Goal: Task Accomplishment & Management: Use online tool/utility

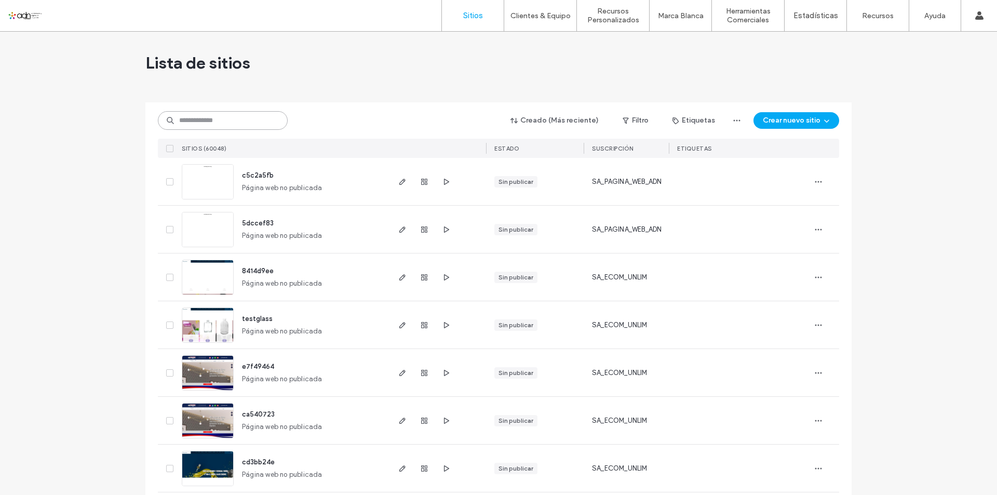
click at [180, 126] on input at bounding box center [223, 120] width 130 height 19
paste input "**********"
type input "**********"
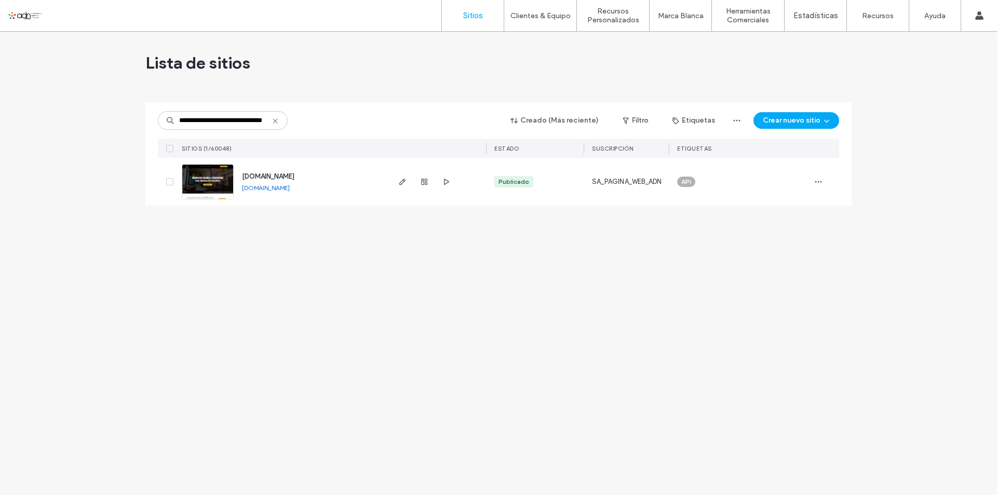
click at [215, 181] on img at bounding box center [207, 200] width 51 height 71
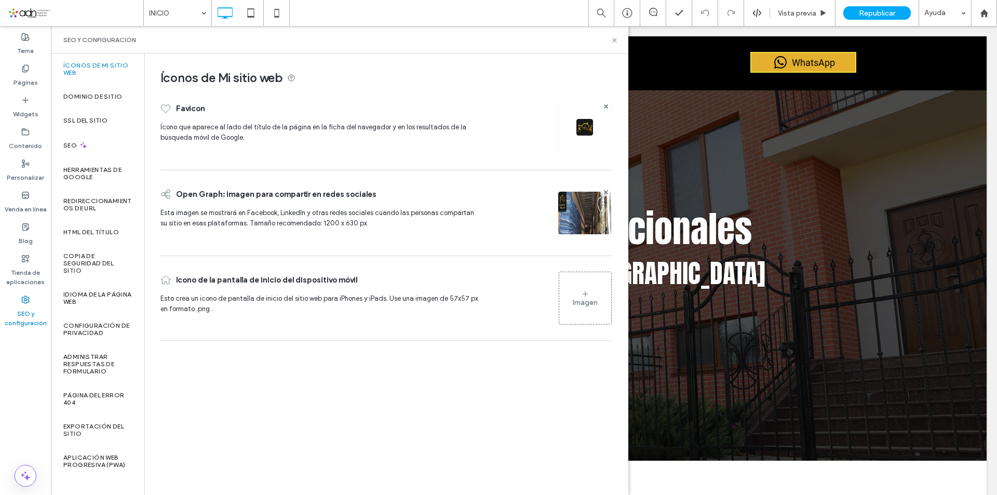
click at [119, 262] on label "Copia de seguridad del sitio" at bounding box center [97, 263] width 69 height 22
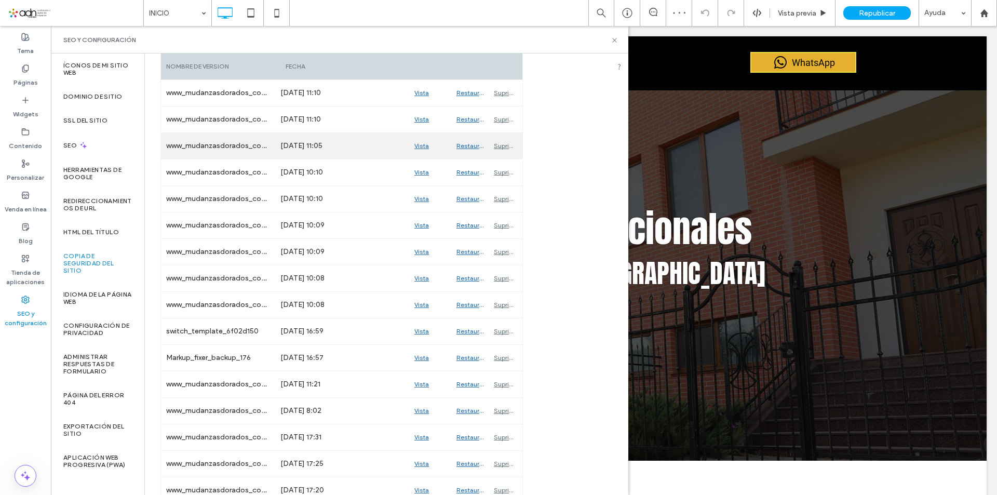
scroll to position [260, 0]
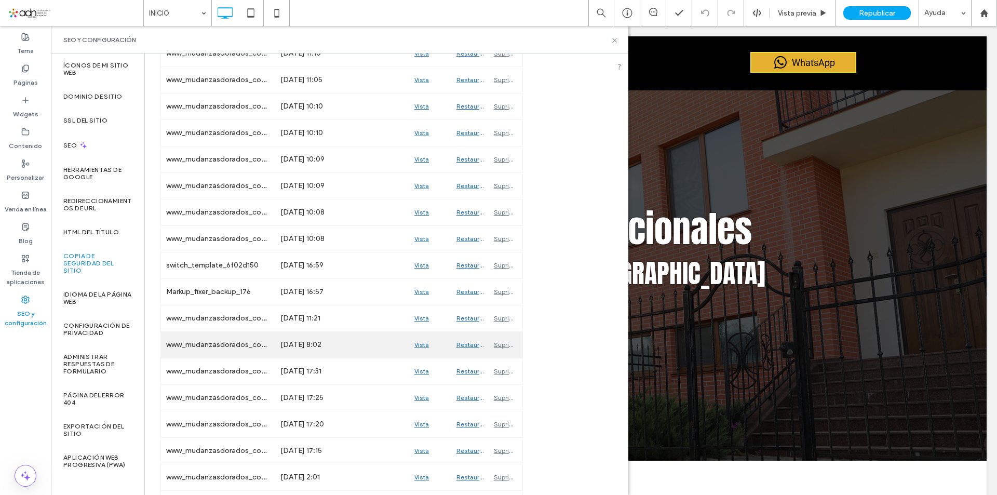
click at [423, 343] on div "Vista previa" at bounding box center [430, 345] width 42 height 26
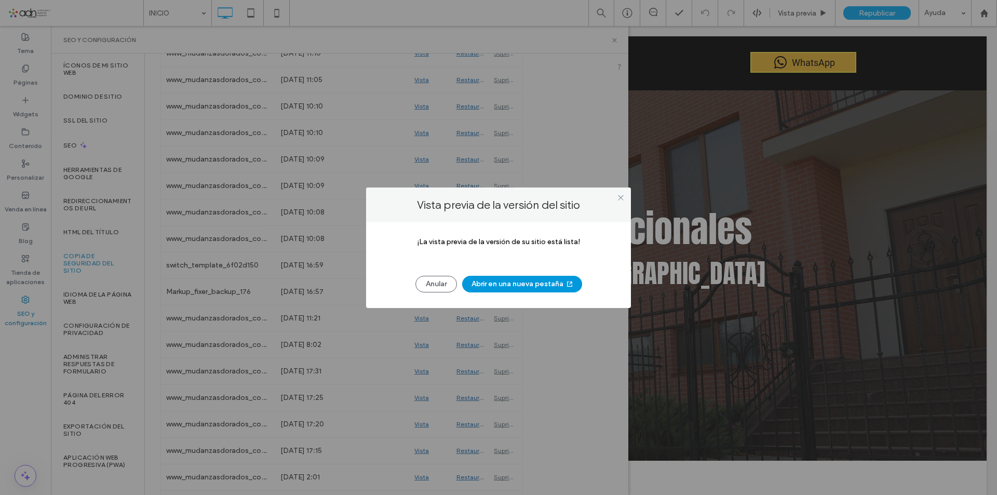
click at [487, 286] on button "Abrir en una nueva pestaña" at bounding box center [522, 284] width 120 height 17
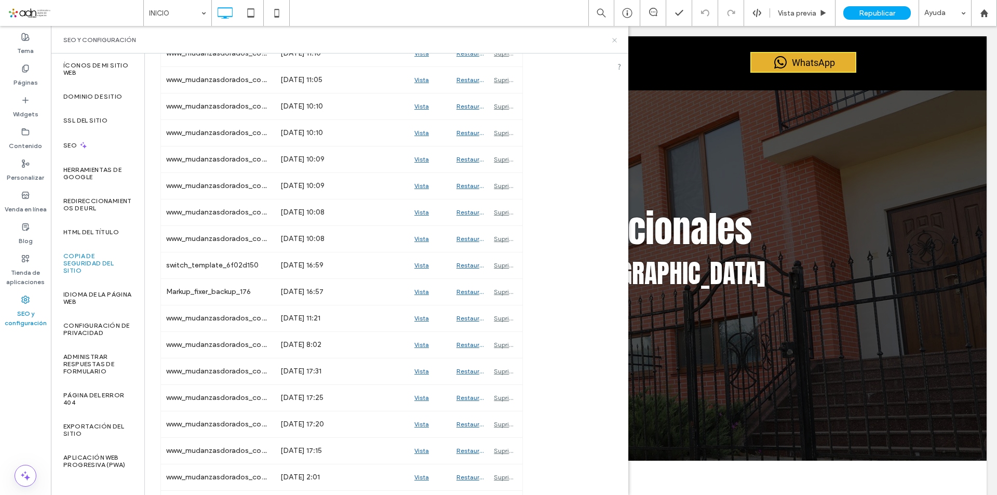
click at [613, 40] on icon at bounding box center [615, 40] width 8 height 8
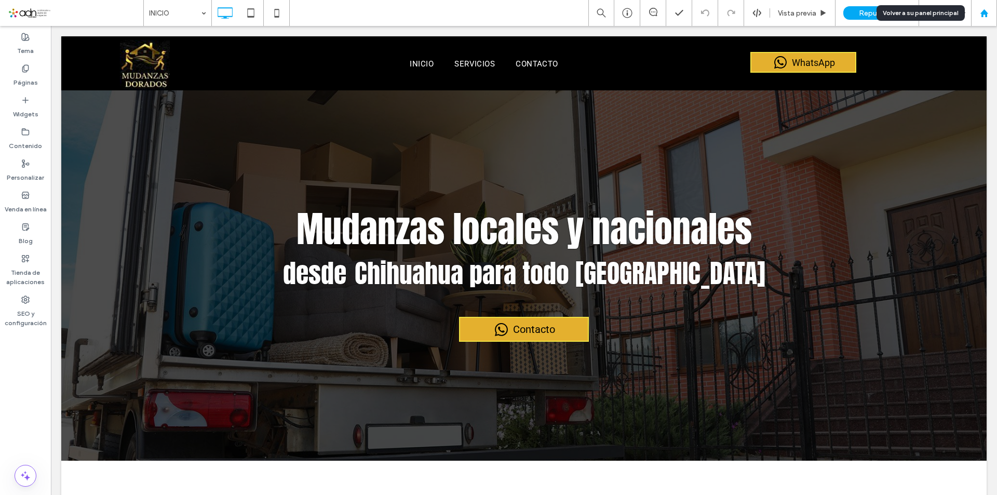
click at [978, 16] on div at bounding box center [984, 13] width 25 height 9
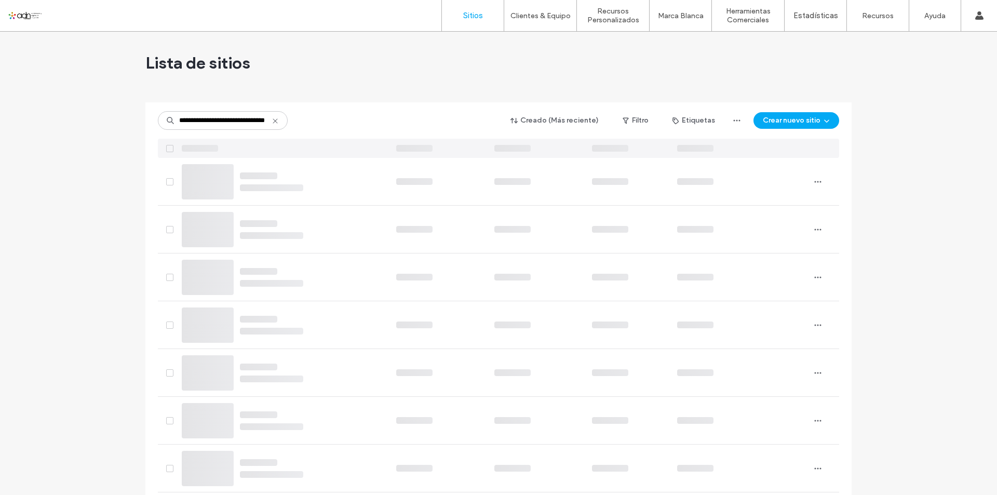
scroll to position [0, 27]
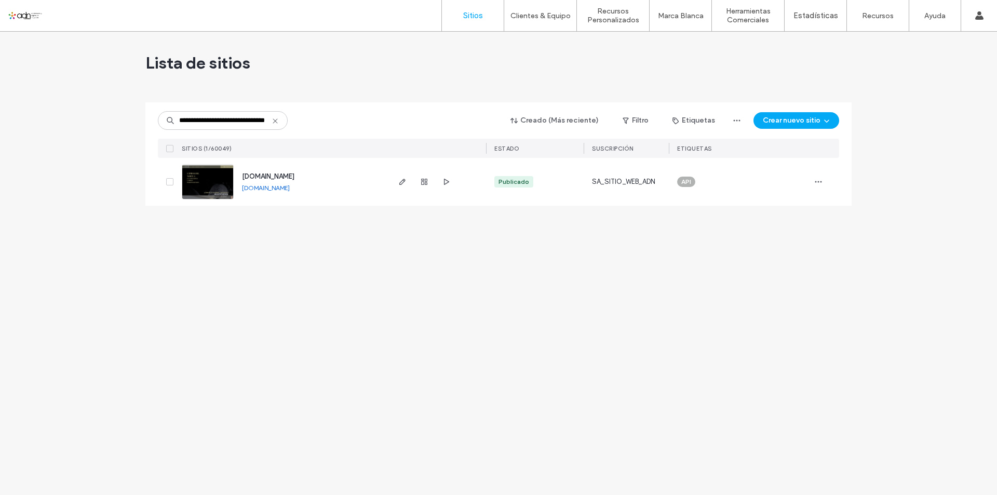
click at [207, 184] on img at bounding box center [207, 200] width 51 height 71
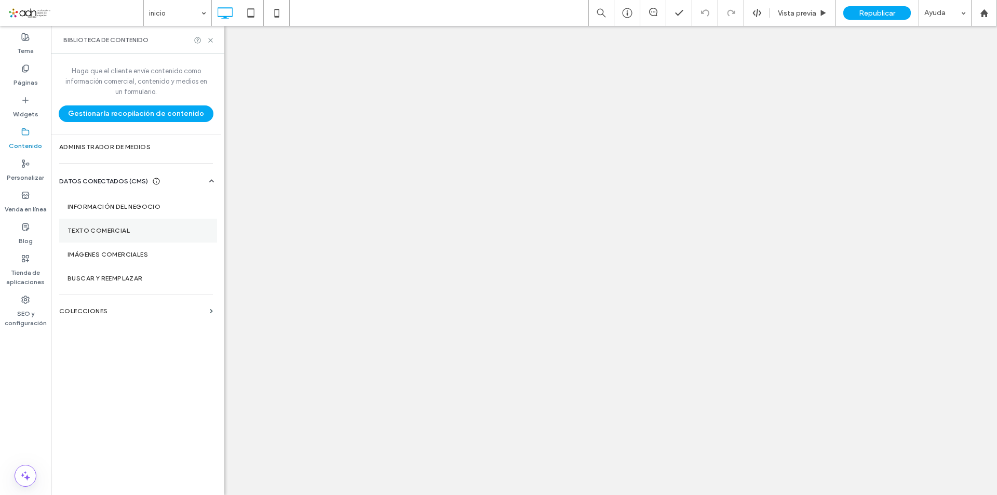
click at [147, 233] on label "Texto comercial" at bounding box center [138, 230] width 141 height 7
click at [145, 210] on label "Información del negocio" at bounding box center [138, 206] width 141 height 7
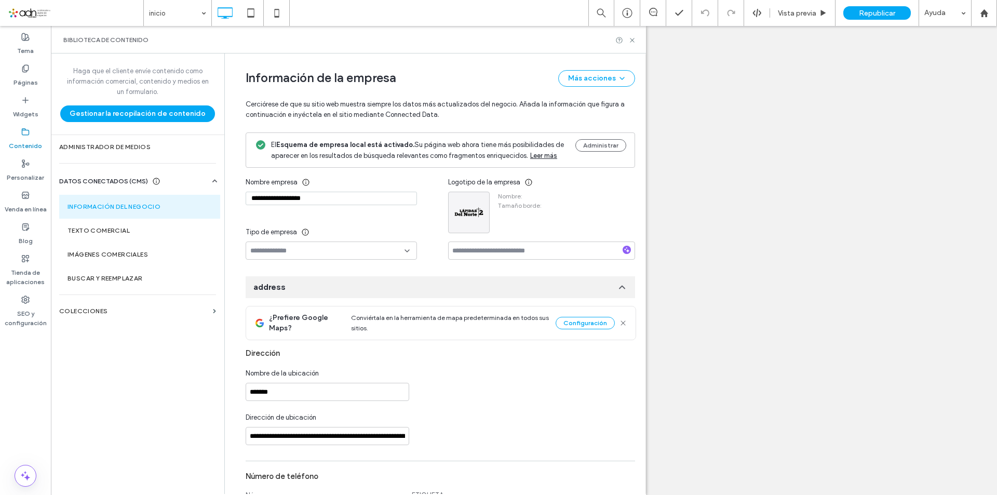
type input "**********"
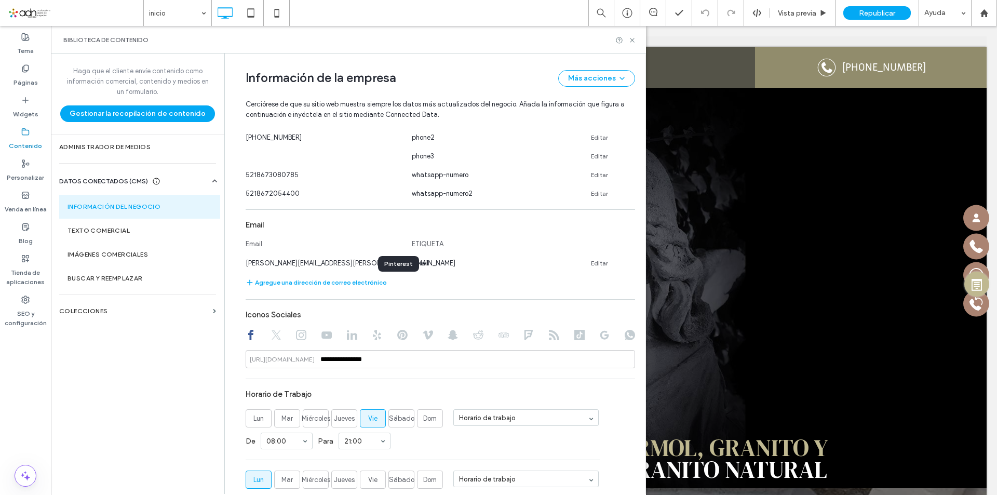
scroll to position [517, 0]
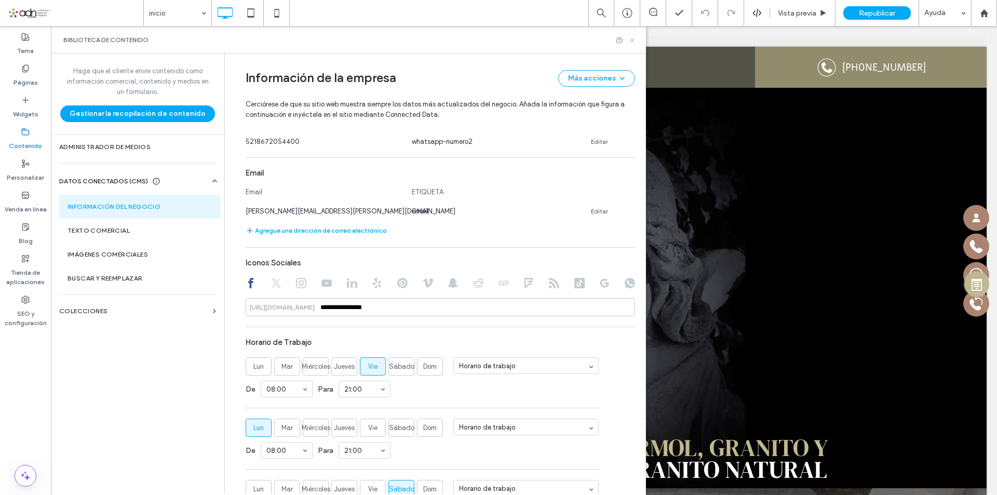
click at [632, 43] on icon at bounding box center [633, 40] width 8 height 8
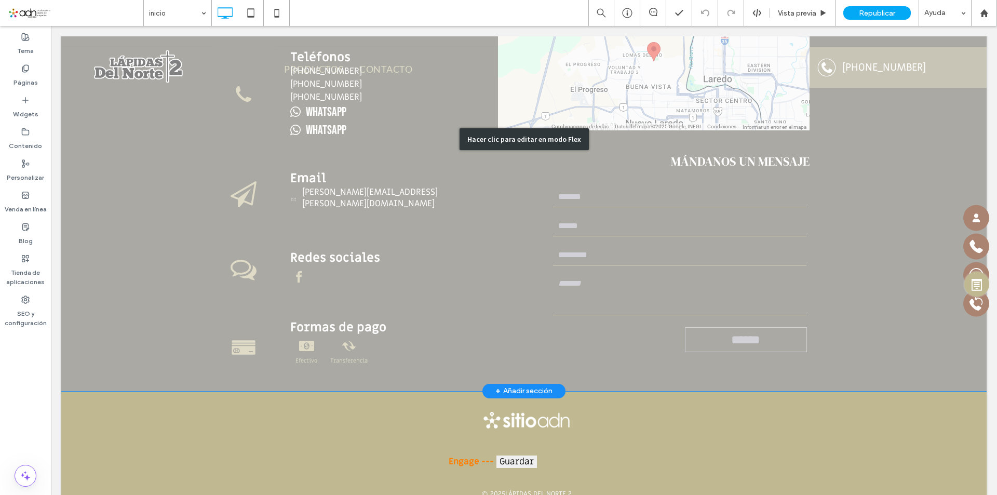
scroll to position [3650, 0]
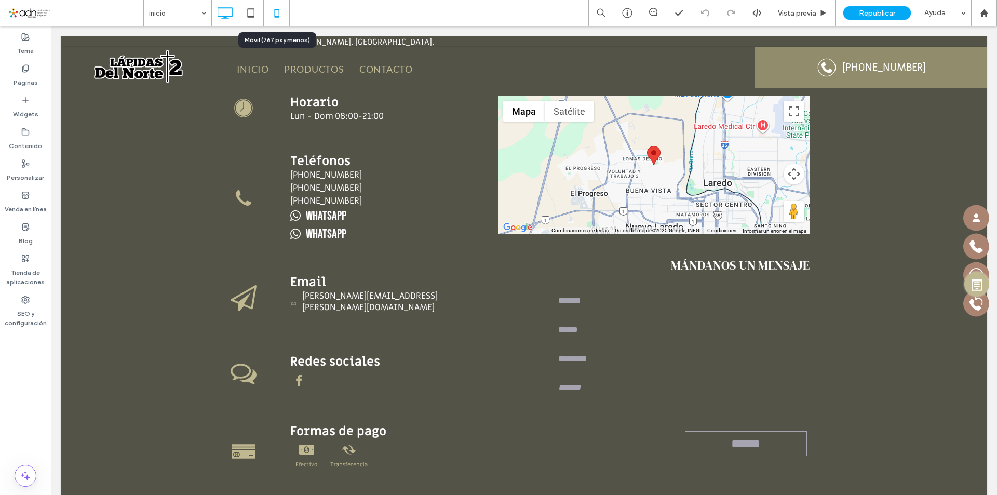
click at [276, 14] on icon at bounding box center [276, 13] width 21 height 21
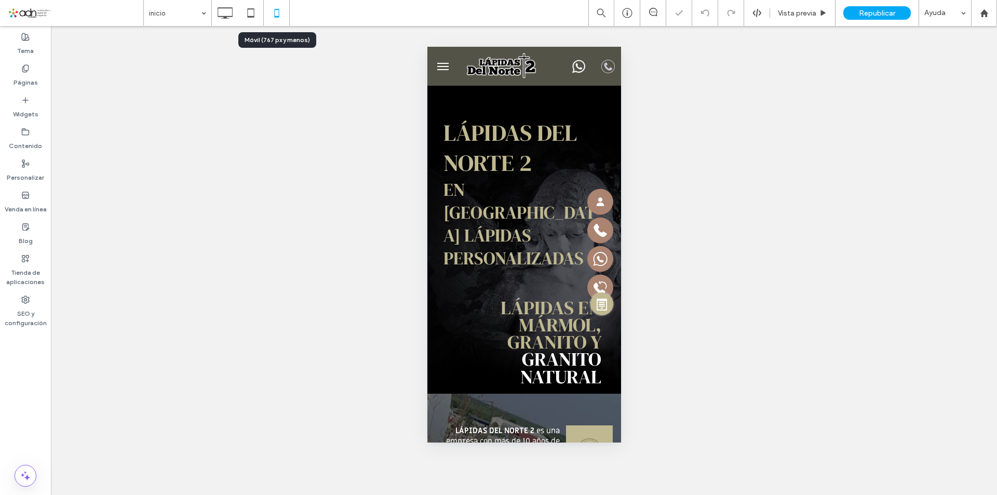
scroll to position [0, 0]
click at [225, 17] on use at bounding box center [225, 12] width 15 height 11
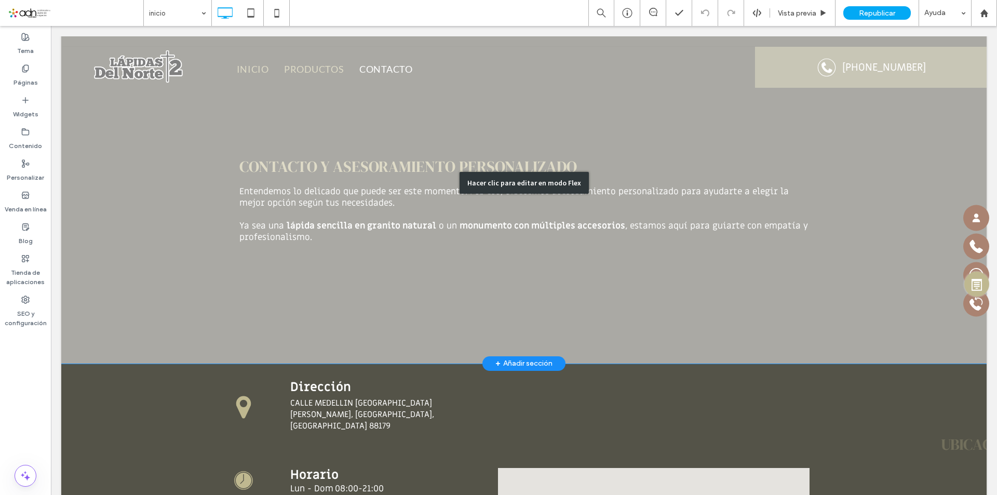
scroll to position [3325, 0]
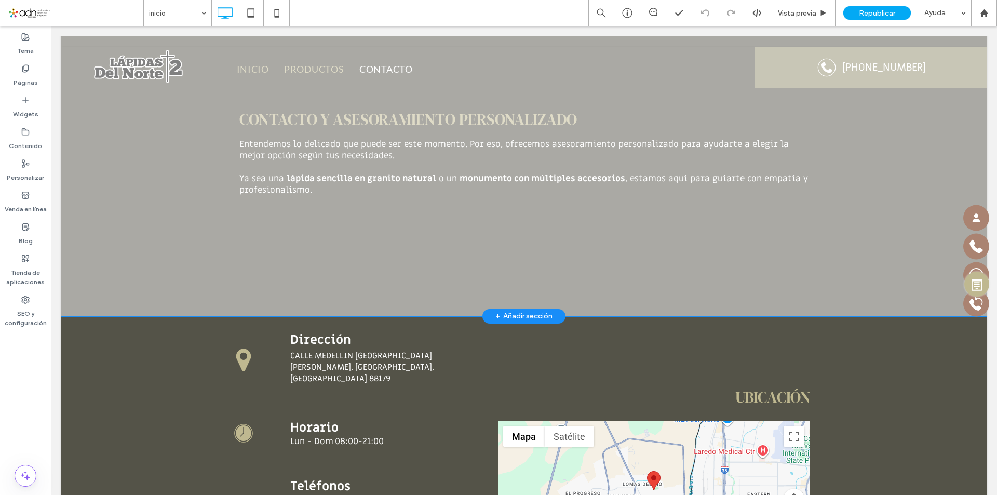
click at [192, 241] on div "Hacer clic para editar en modo Flex" at bounding box center [524, 136] width 926 height 362
click at [192, 241] on div "Contacto y asesoramiento personalizado Entendemos lo delicado que puede ser est…" at bounding box center [524, 136] width 926 height 362
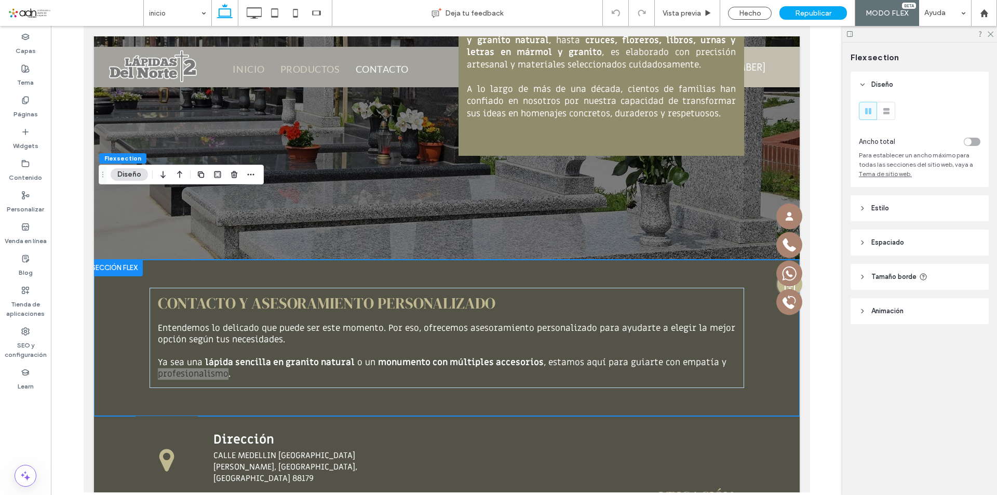
scroll to position [2998, 0]
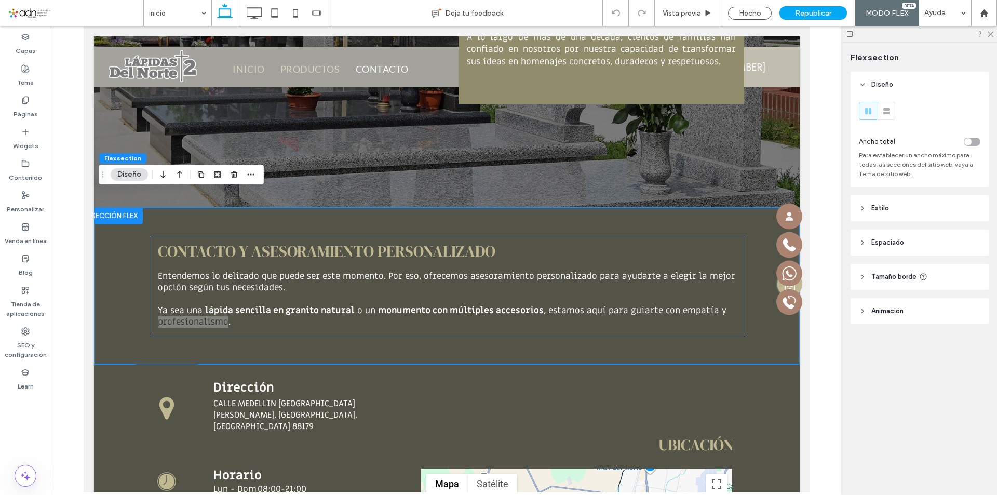
click at [914, 204] on header "Estilo" at bounding box center [920, 208] width 138 height 26
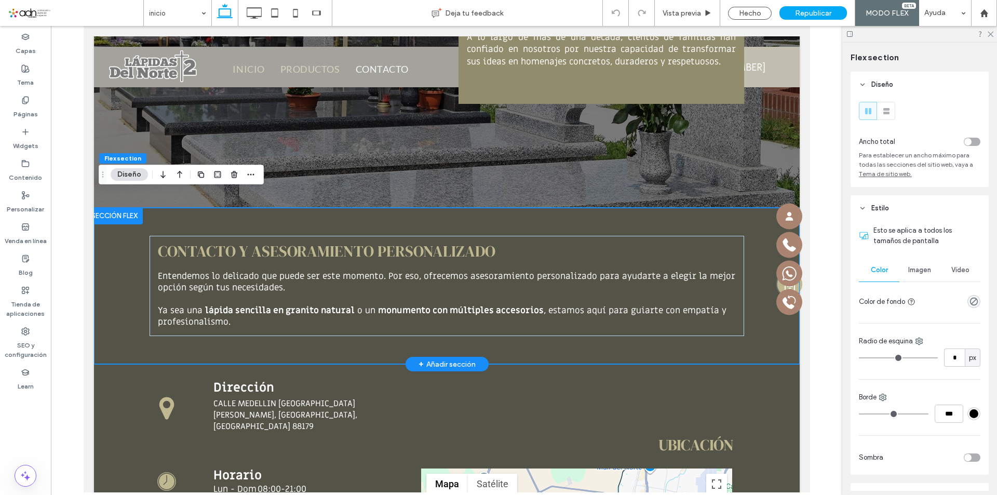
click at [124, 290] on div "Contacto y asesoramiento personalizado Entendemos lo delicado que puede ser est…" at bounding box center [447, 286] width 706 height 157
click at [926, 276] on div "Imagen" at bounding box center [920, 270] width 41 height 23
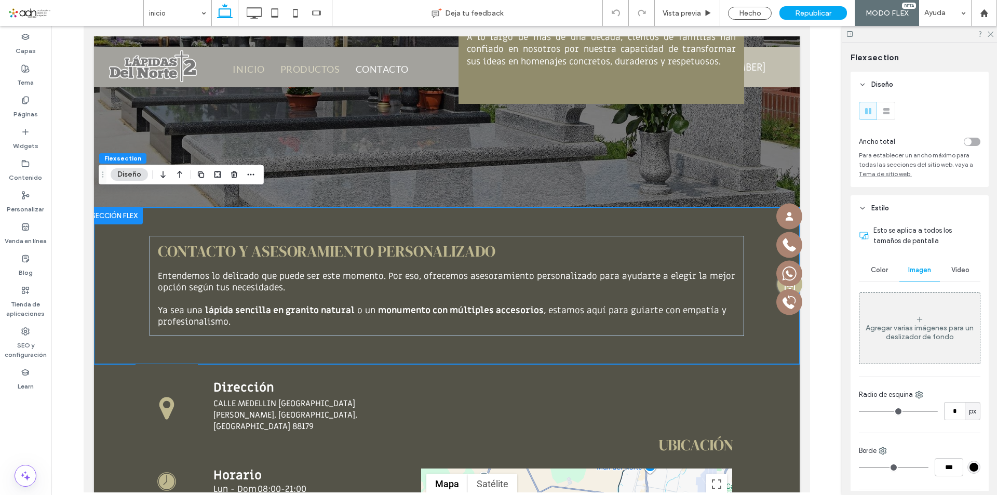
click at [883, 274] on span "Color" at bounding box center [879, 270] width 17 height 8
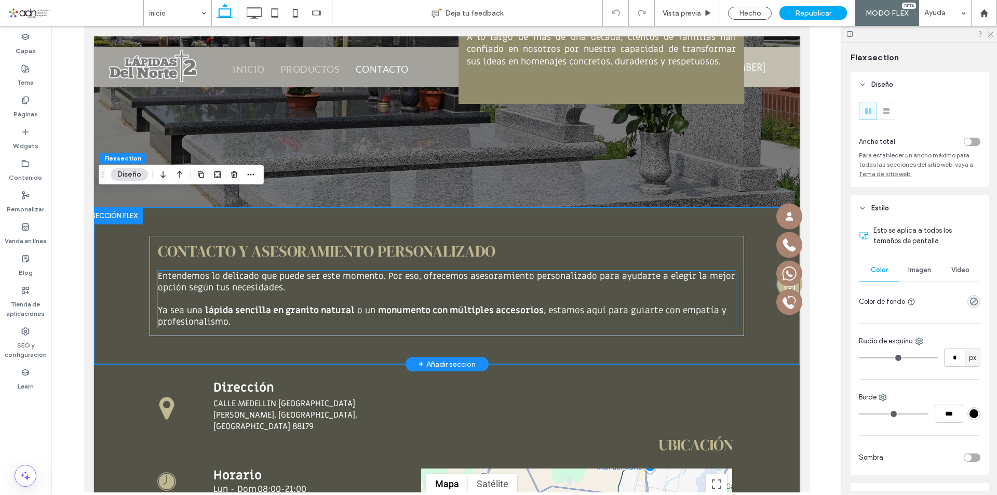
click at [691, 305] on p "Ya sea una lápida sencilla en granito natural o un monumento con múltiples acce…" at bounding box center [446, 316] width 579 height 23
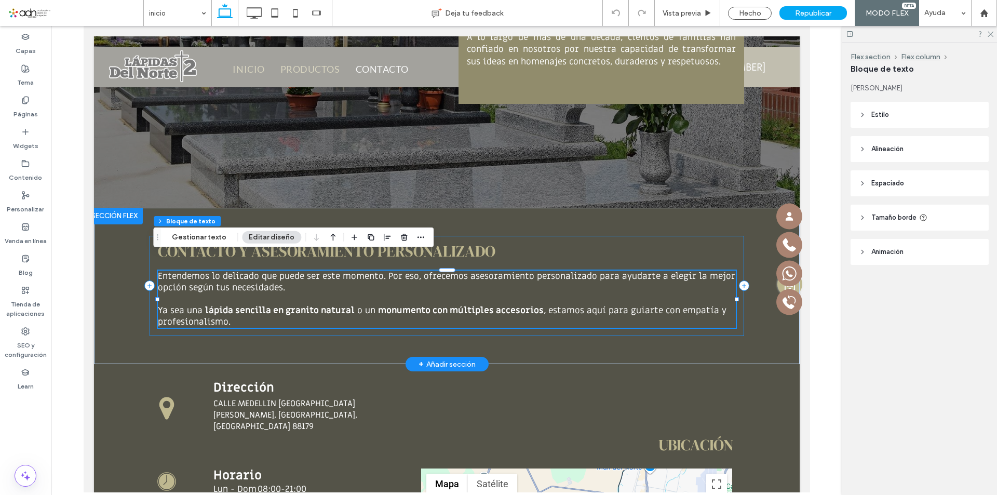
click at [699, 246] on div "Contacto y asesoramiento personalizado Entendemos lo delicado que puede ser est…" at bounding box center [446, 286] width 595 height 100
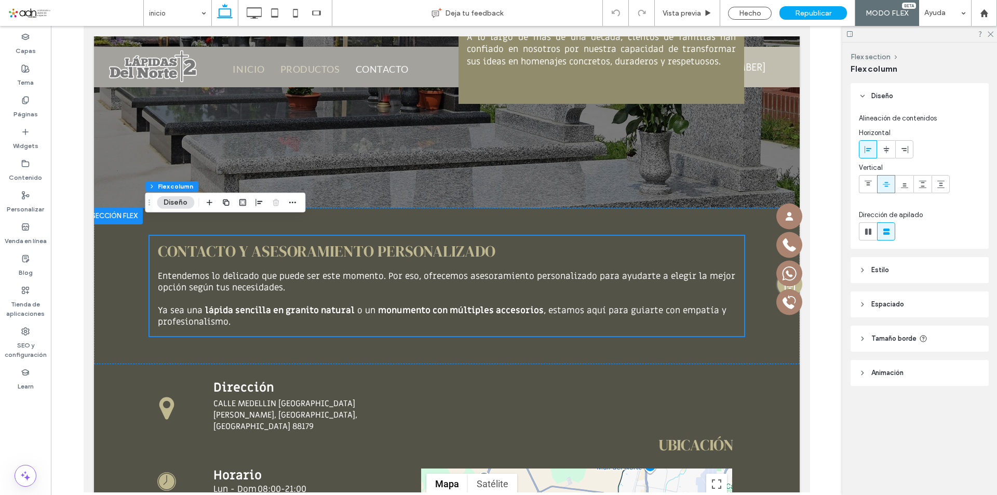
click at [896, 271] on header "Estilo" at bounding box center [920, 270] width 138 height 26
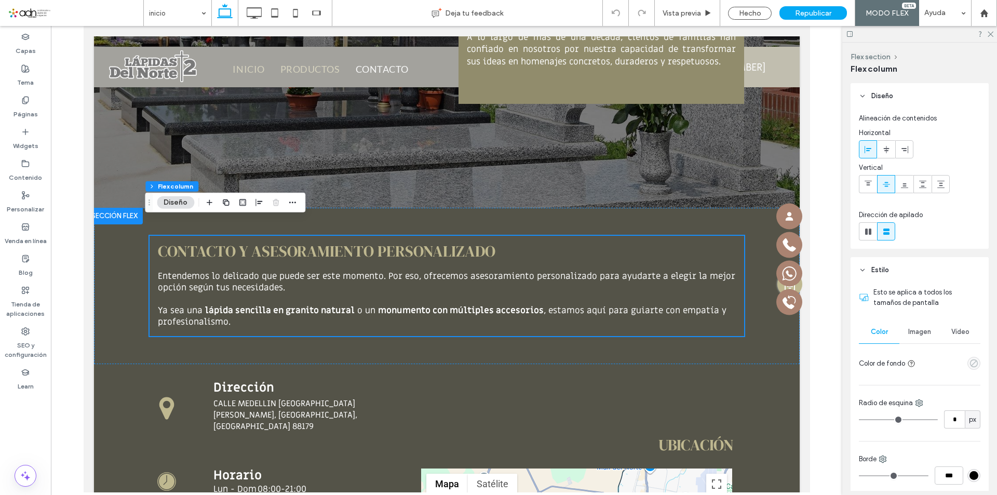
click at [971, 364] on icon "empty color" at bounding box center [974, 363] width 9 height 9
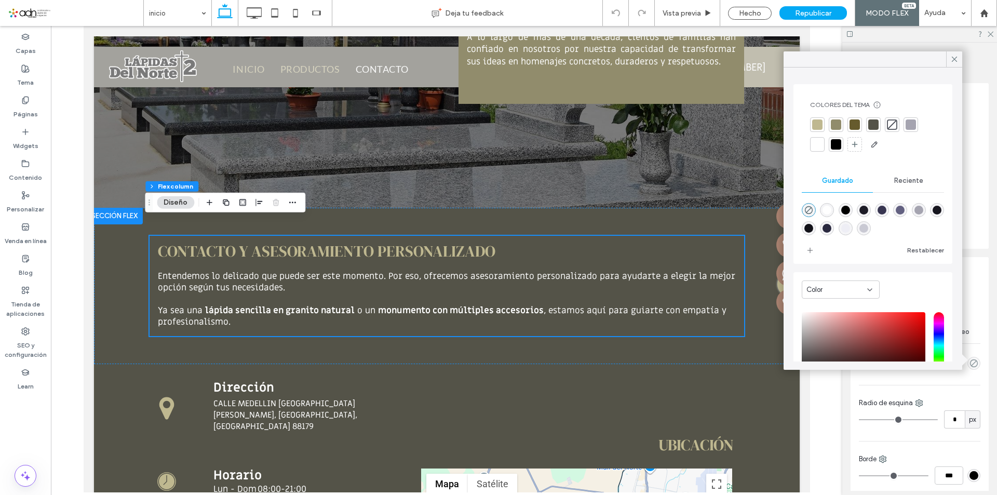
click at [856, 125] on div at bounding box center [855, 124] width 10 height 10
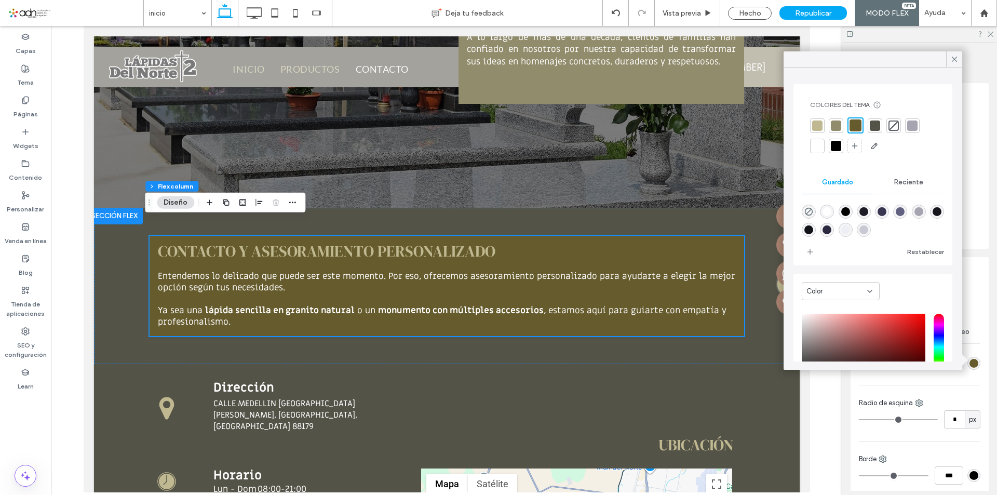
click at [873, 128] on div at bounding box center [875, 126] width 10 height 10
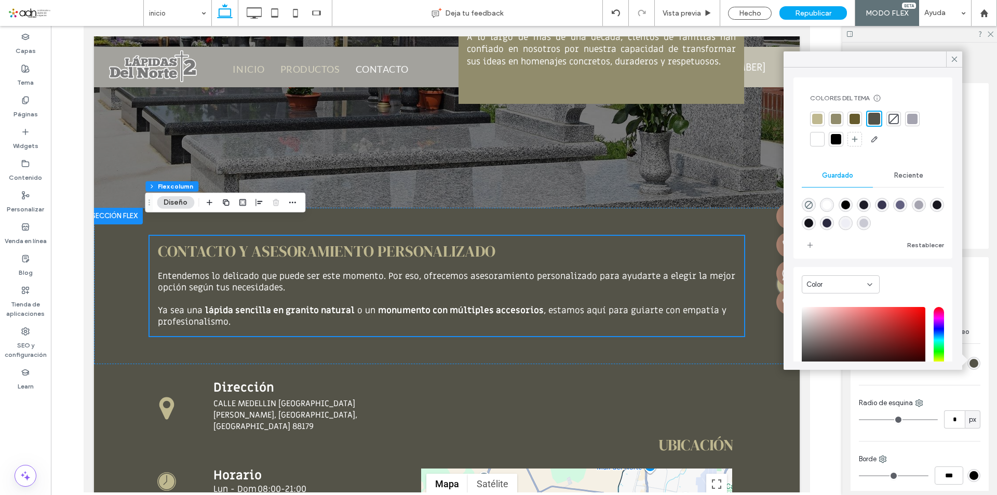
scroll to position [0, 0]
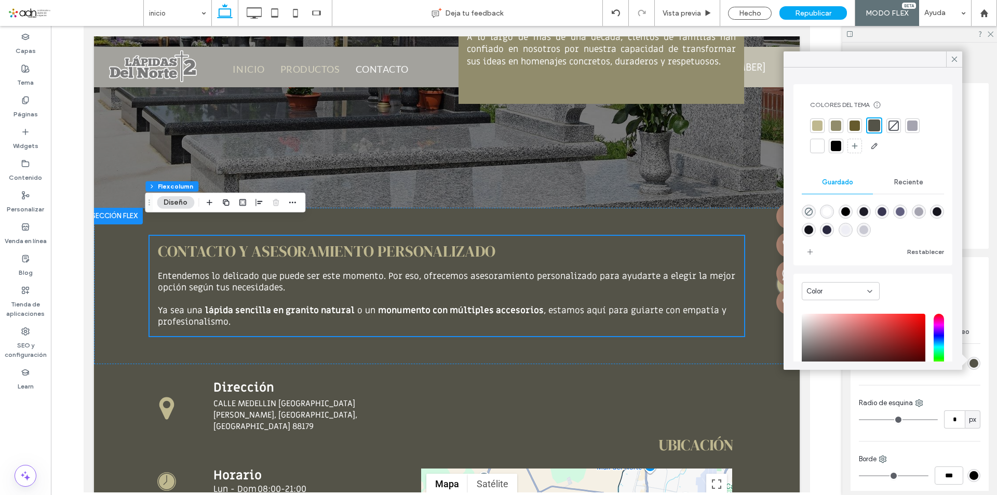
click at [904, 184] on span "Reciente" at bounding box center [909, 182] width 29 height 8
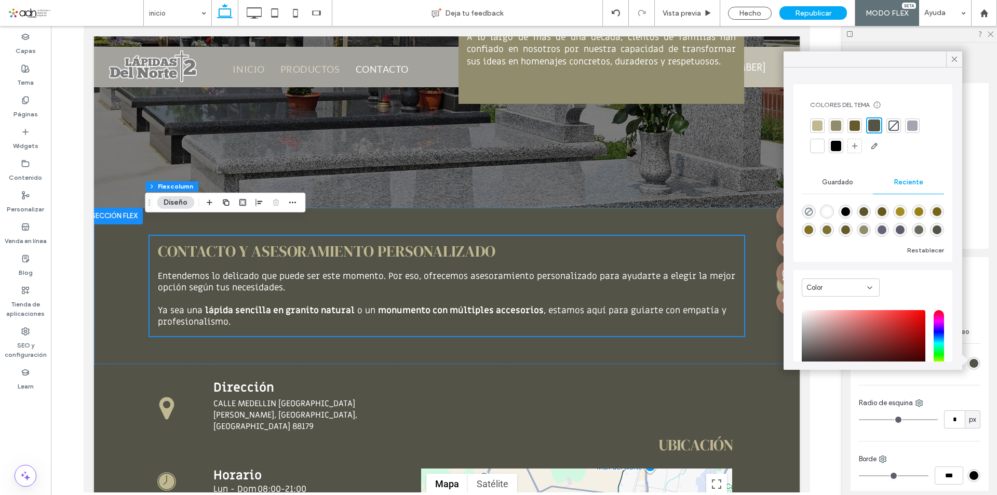
scroll to position [17, 0]
click at [933, 232] on div "rgba(84, 83, 72, 1)" at bounding box center [937, 229] width 9 height 9
type input "*******"
type input "***"
type input "****"
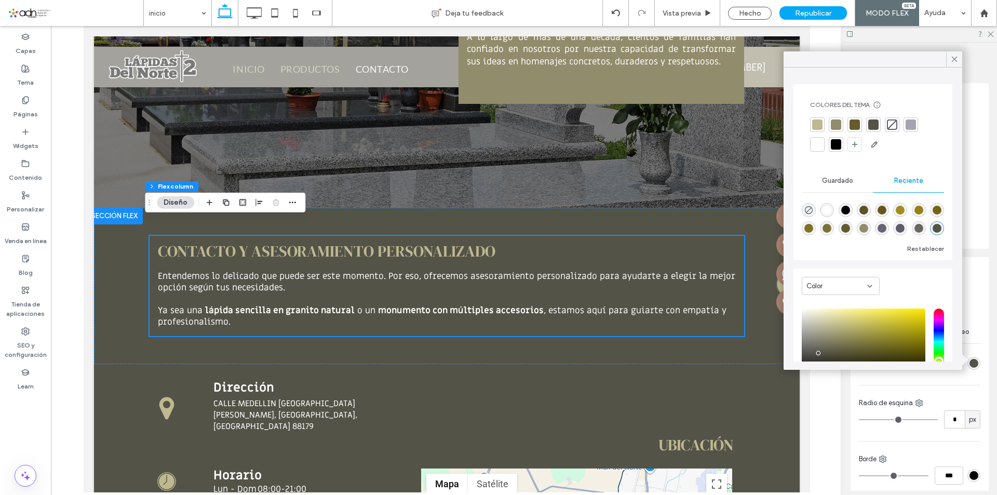
click at [915, 231] on div "rgba(106, 105, 92, 1)" at bounding box center [919, 228] width 9 height 9
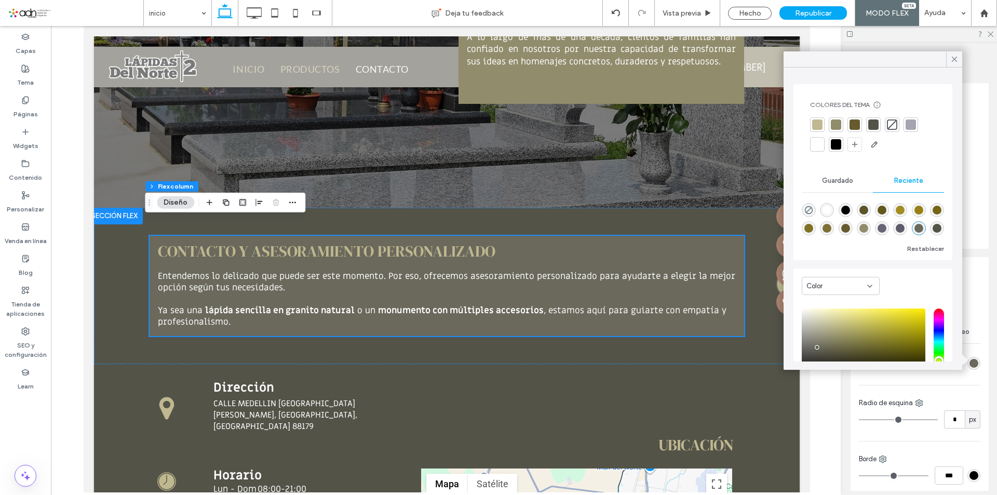
click at [933, 231] on div "rgba(84, 83, 72, 1)" at bounding box center [937, 228] width 9 height 9
type input "*******"
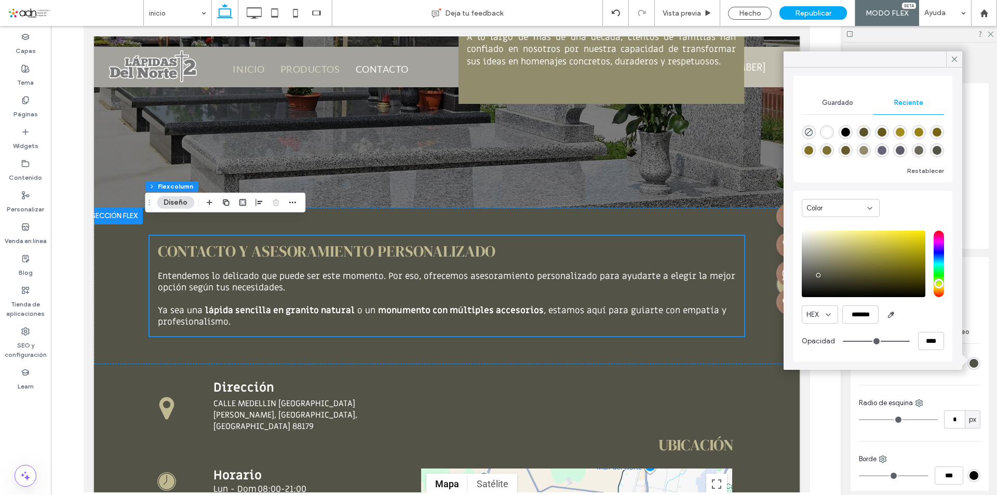
scroll to position [81, 0]
click at [861, 314] on input "*******" at bounding box center [861, 313] width 36 height 18
click at [953, 58] on icon at bounding box center [954, 59] width 9 height 9
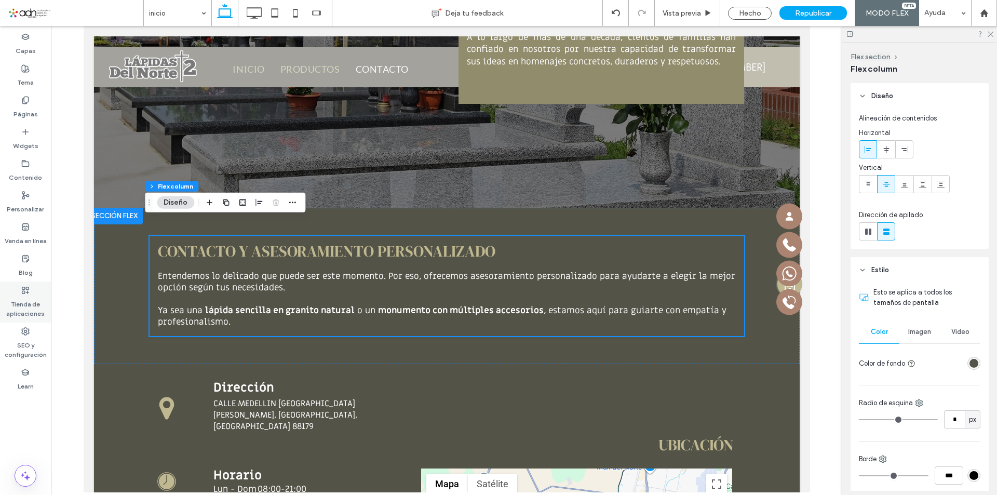
click at [26, 302] on label "Tienda de aplicaciones" at bounding box center [25, 307] width 51 height 24
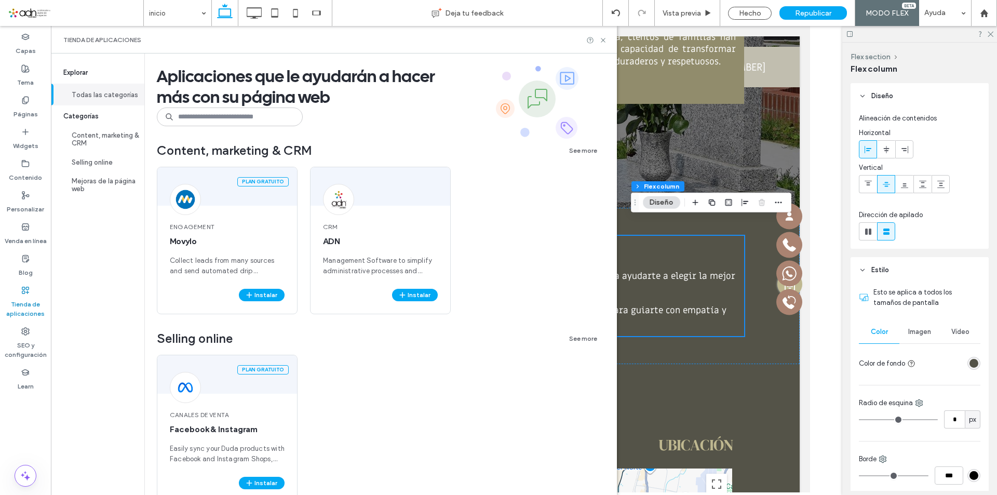
click at [608, 45] on div "Tienda de aplicaciones" at bounding box center [334, 40] width 566 height 28
click at [607, 41] on icon at bounding box center [603, 40] width 8 height 8
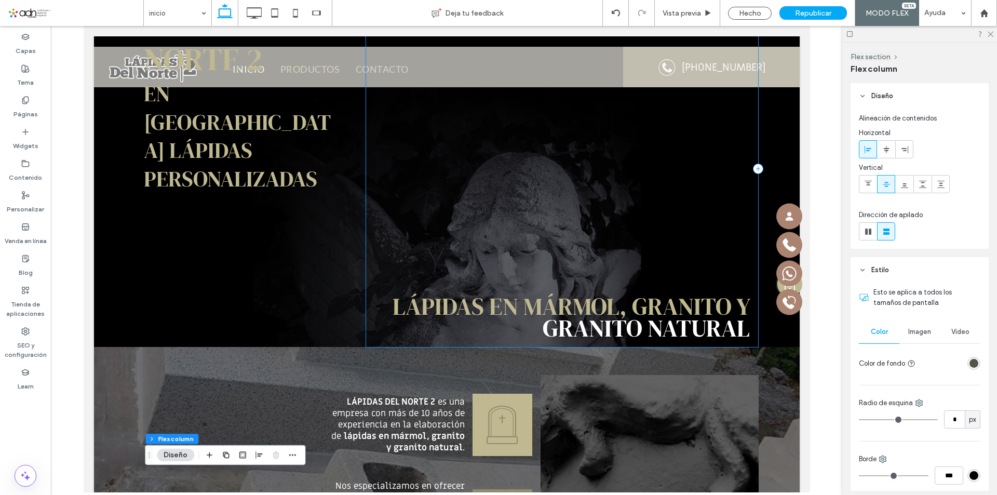
scroll to position [0, 0]
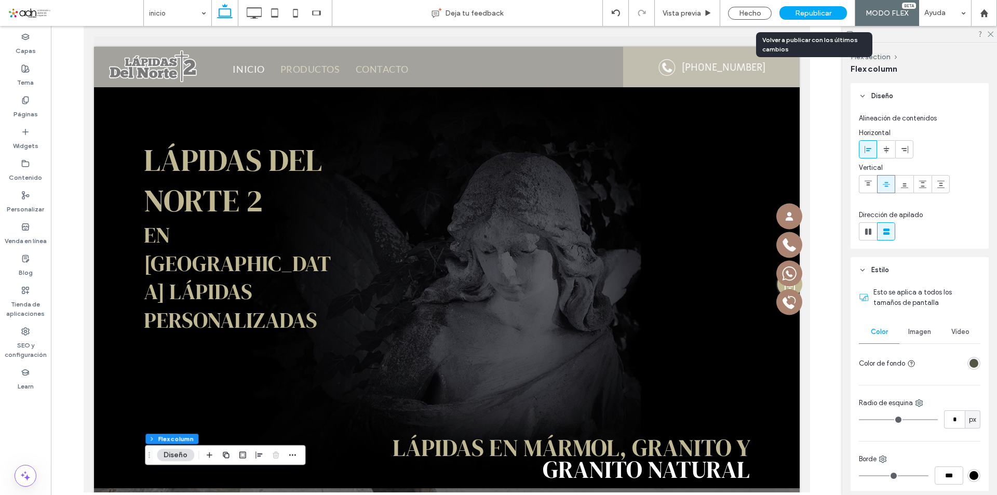
click at [821, 15] on span "Republicar" at bounding box center [813, 13] width 36 height 9
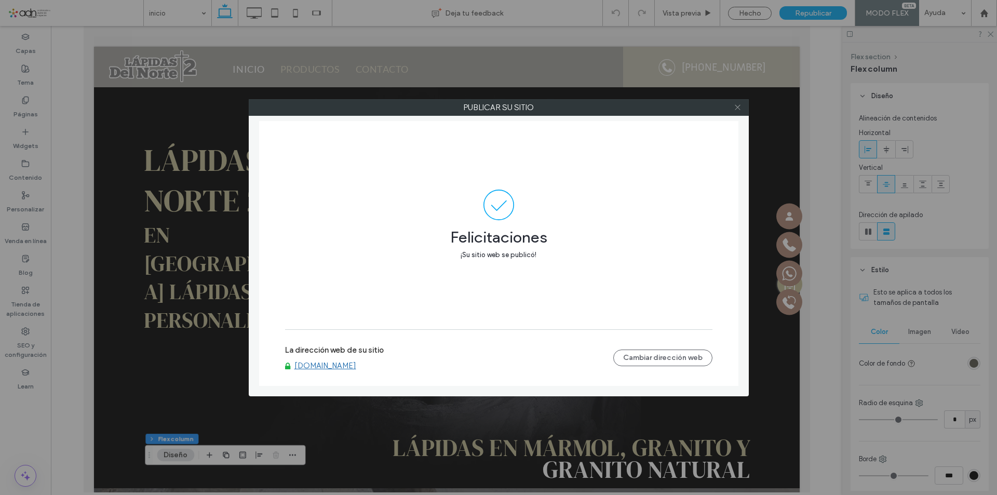
click at [737, 112] on span at bounding box center [738, 108] width 8 height 16
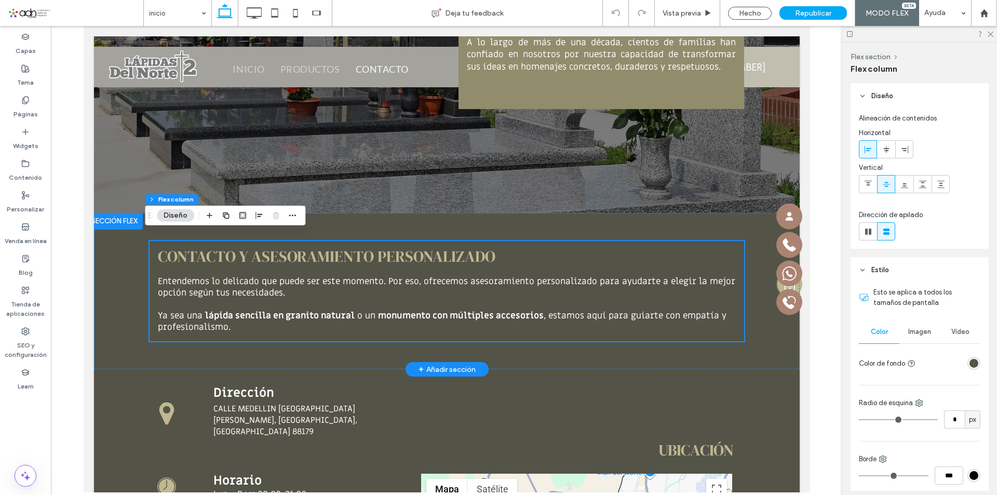
scroll to position [2961, 0]
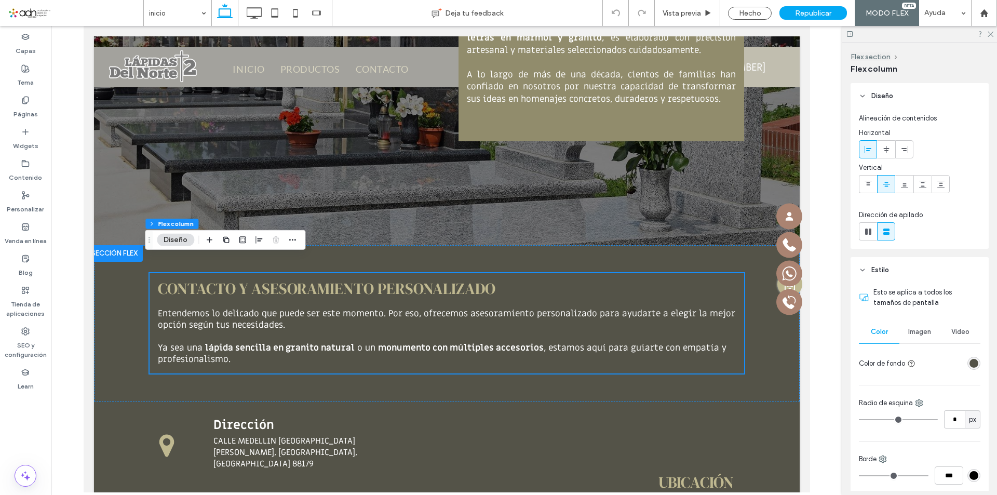
click at [971, 364] on div "rgba(84, 83, 72, 1)" at bounding box center [974, 363] width 9 height 9
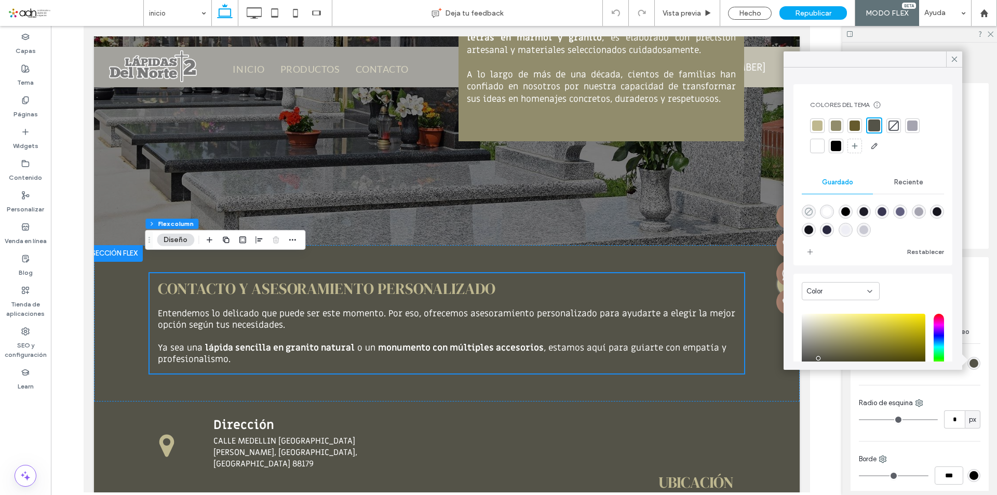
click at [807, 211] on icon "rgba(0,0,0,0)" at bounding box center [809, 211] width 9 height 9
type input "*******"
type input "*"
type input "**"
click at [952, 59] on icon at bounding box center [954, 59] width 9 height 9
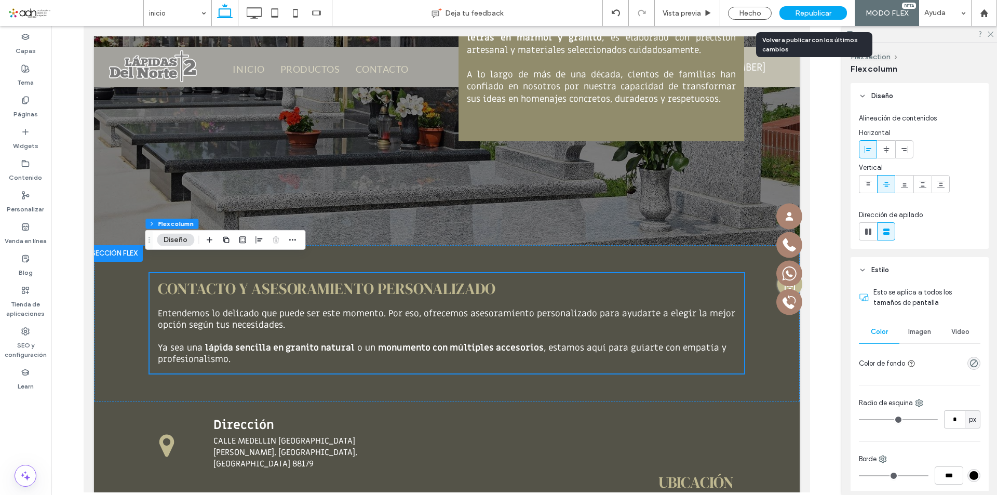
click at [800, 12] on span "Republicar" at bounding box center [813, 13] width 36 height 9
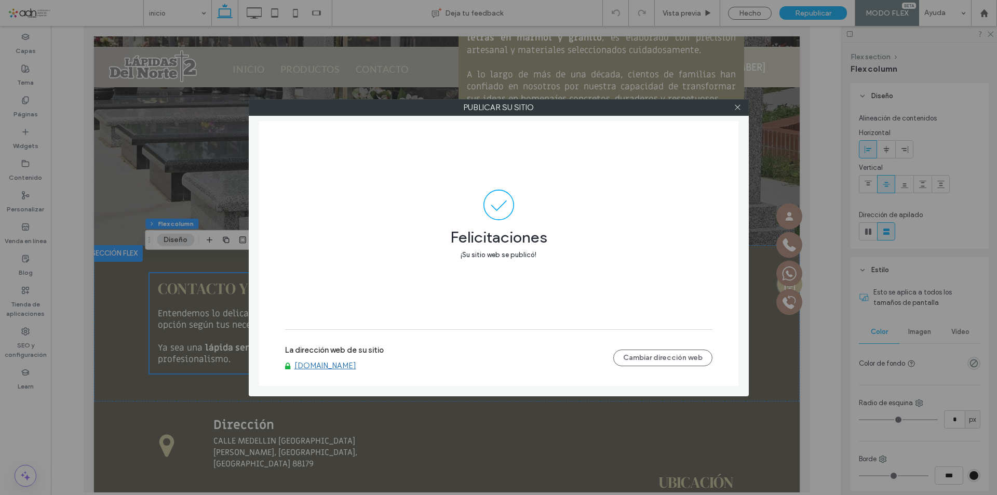
click at [733, 109] on div at bounding box center [738, 108] width 16 height 16
click at [738, 111] on span at bounding box center [738, 108] width 8 height 16
